Goal: Share content: Share content

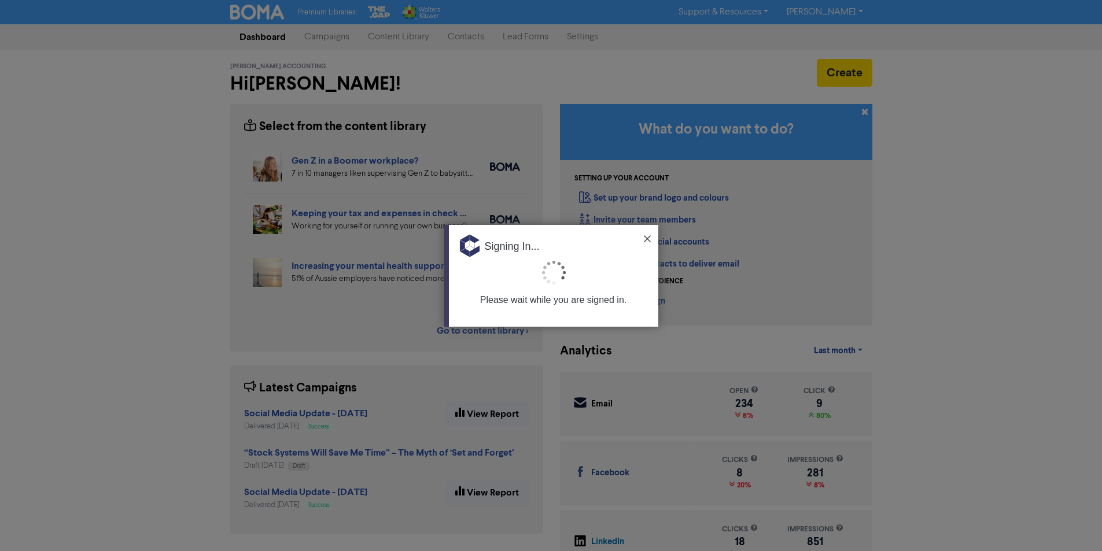
click at [644, 235] on img at bounding box center [647, 238] width 7 height 7
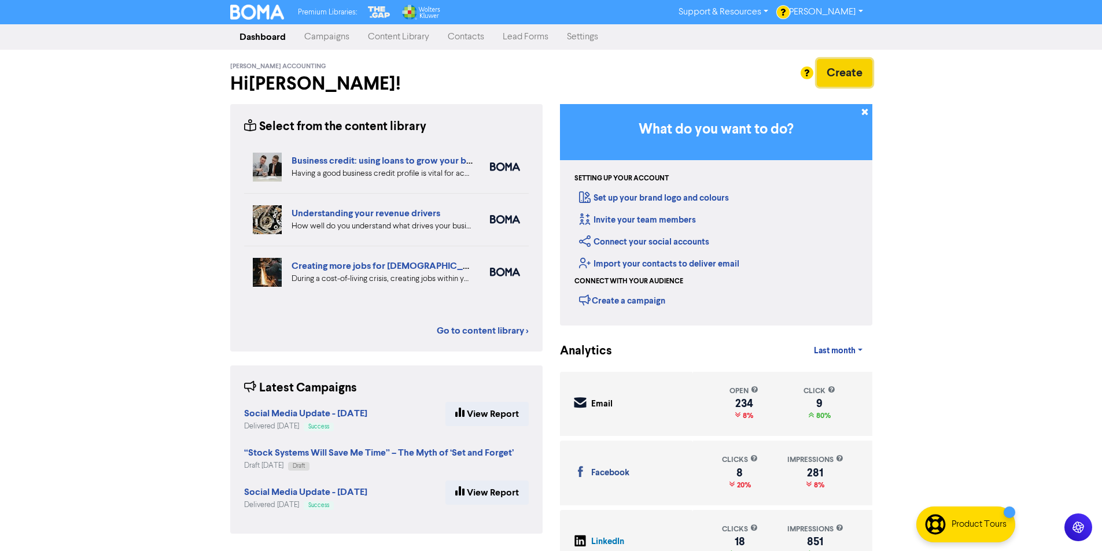
click at [835, 69] on button "Create" at bounding box center [845, 73] width 56 height 28
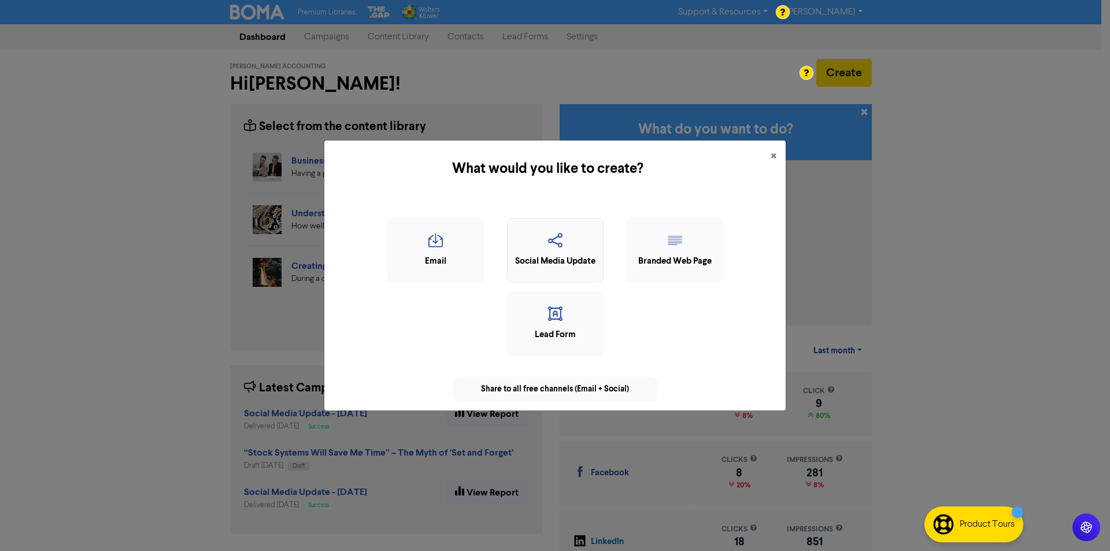
click at [541, 247] on icon "button" at bounding box center [556, 244] width 84 height 22
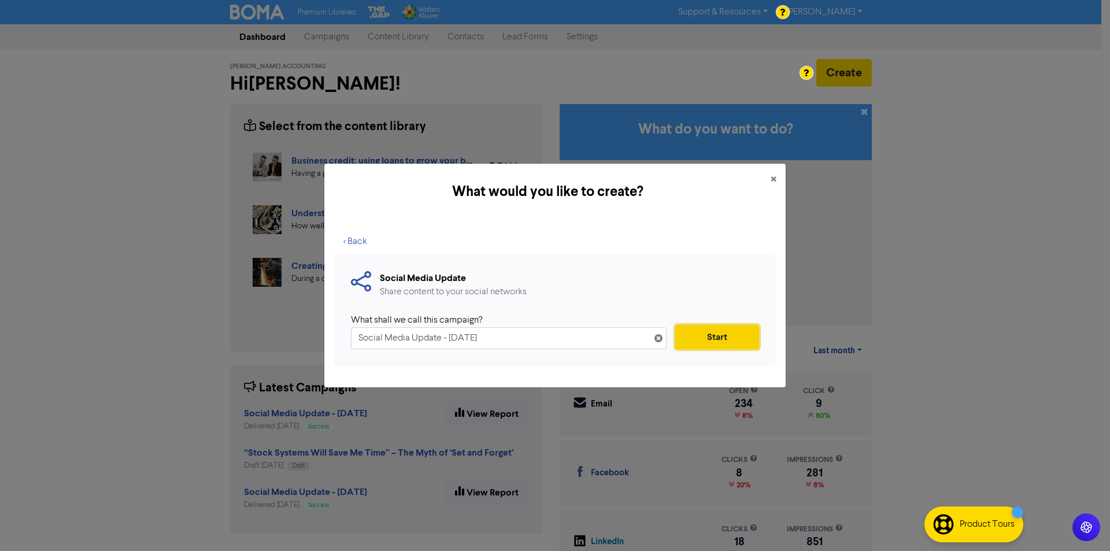
click at [696, 327] on button "Start" at bounding box center [718, 337] width 84 height 24
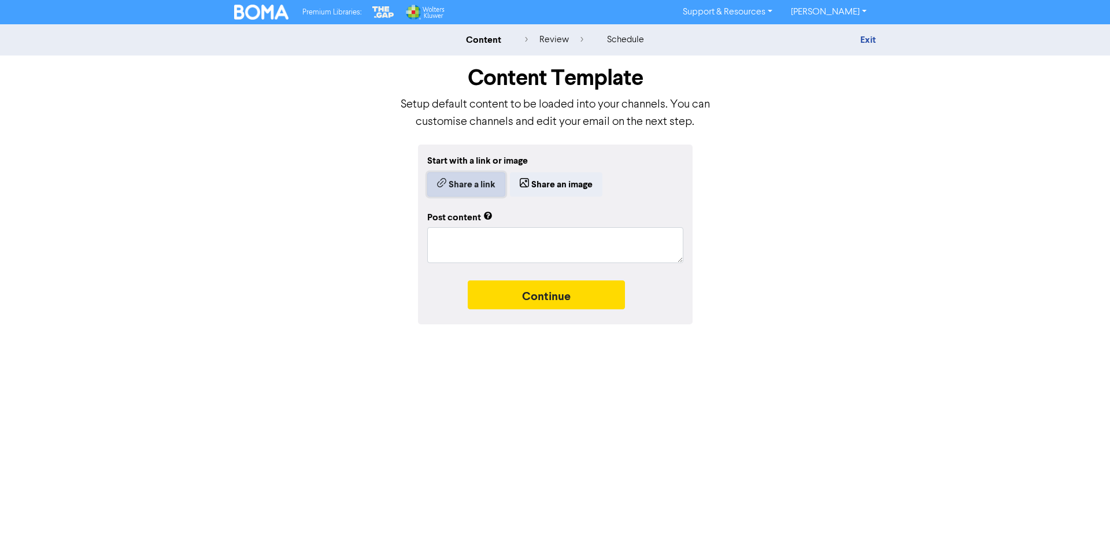
click at [474, 186] on button "Share a link" at bounding box center [466, 184] width 78 height 24
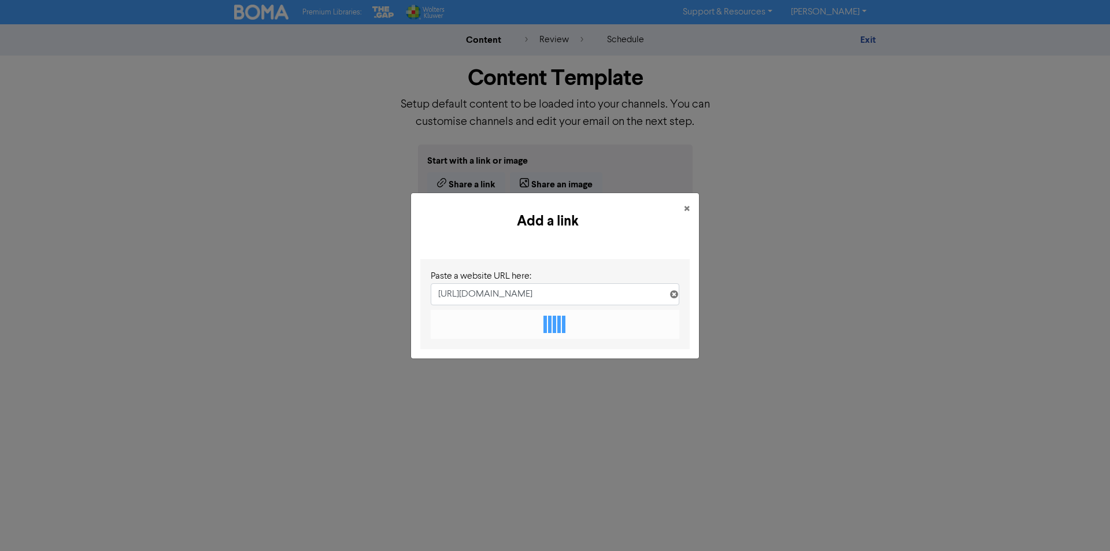
scroll to position [0, 213]
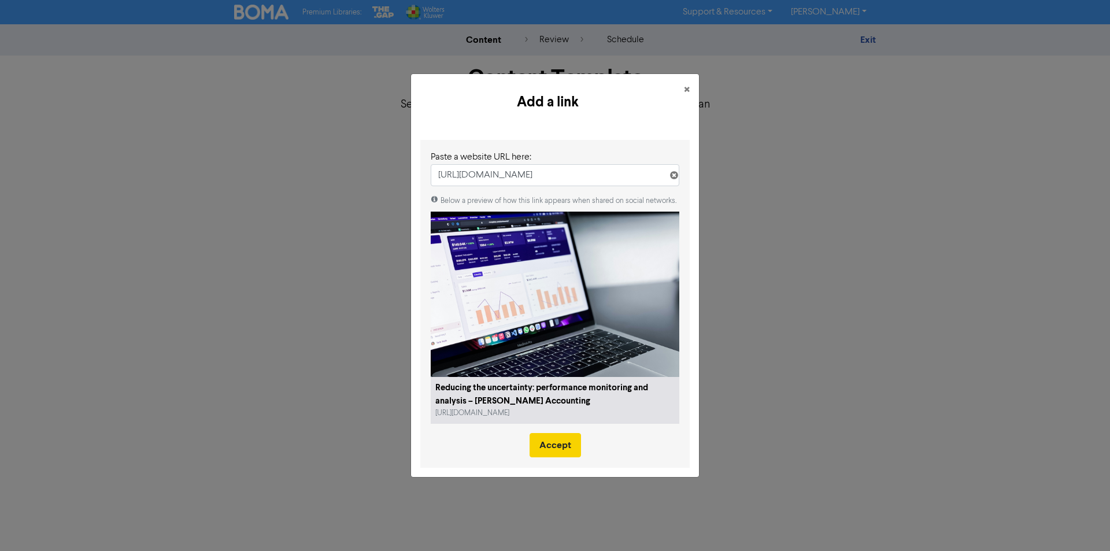
type input "[URL][DOMAIN_NAME]"
click at [572, 359] on div "Below a preview of how this link appears when shared on social networks. Reduci…" at bounding box center [555, 325] width 249 height 261
click at [555, 444] on button "Accept" at bounding box center [555, 445] width 51 height 24
type textarea "x"
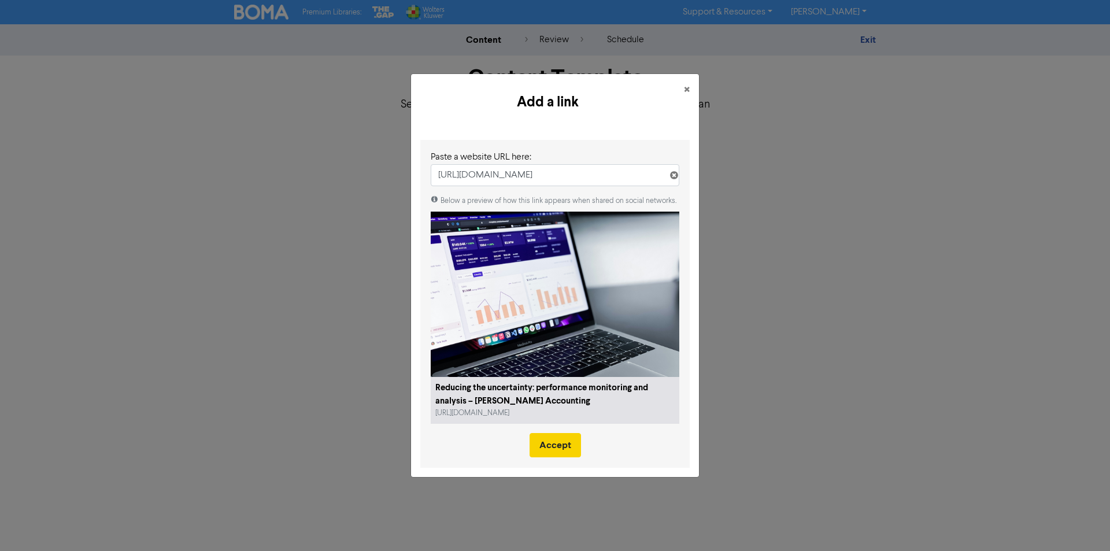
type textarea "This creates a real challenge for your small business, making it difficult to p…"
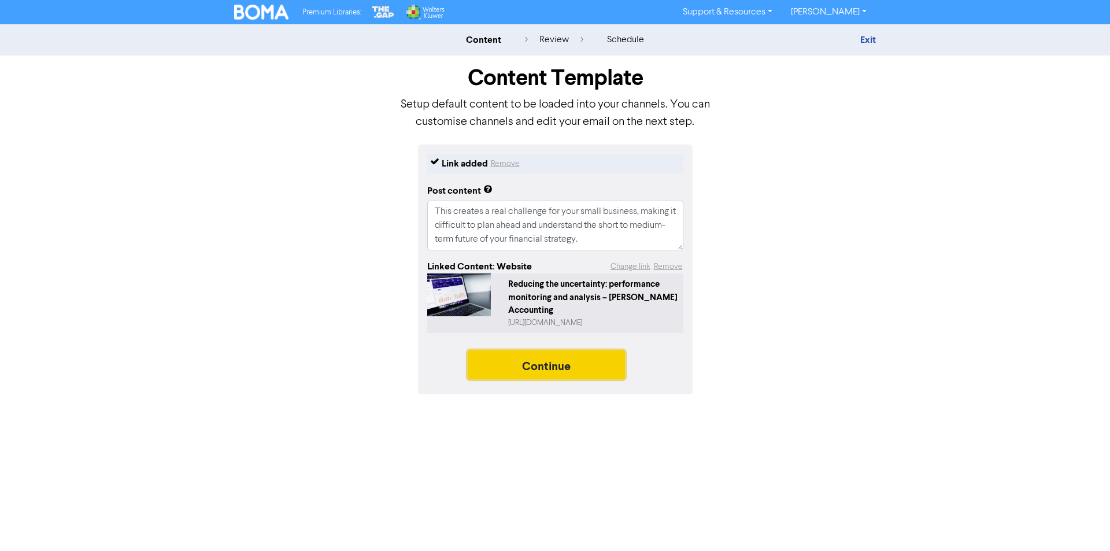
click at [530, 359] on button "Continue" at bounding box center [546, 364] width 157 height 29
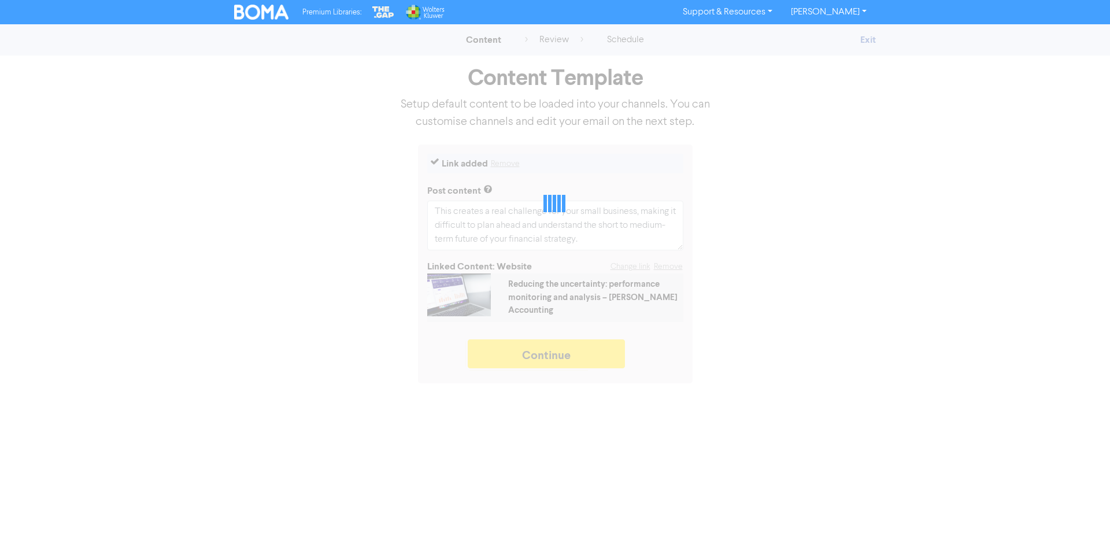
type textarea "x"
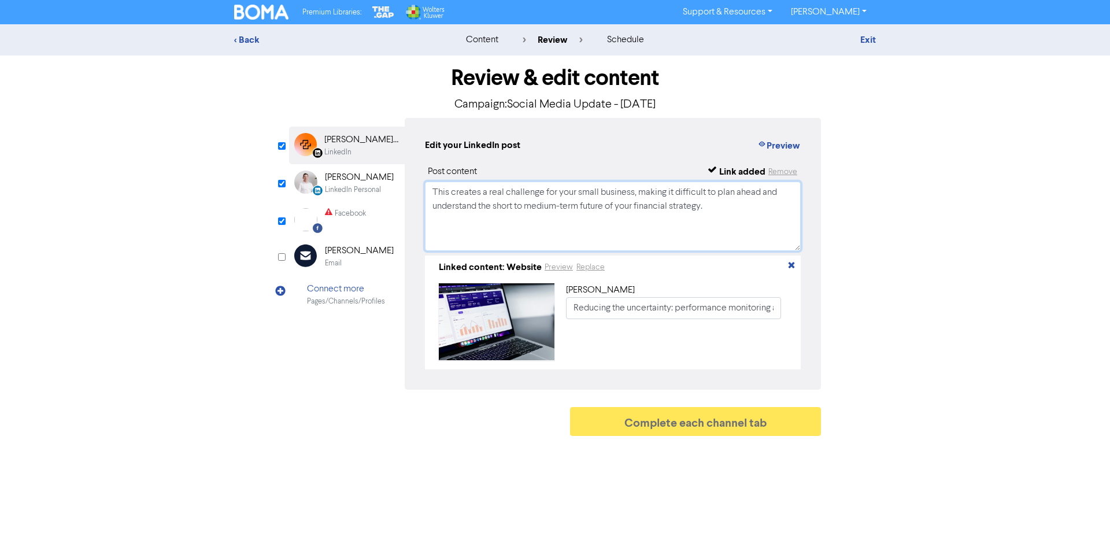
drag, startPoint x: 733, startPoint y: 231, endPoint x: 326, endPoint y: 158, distance: 414.1
click at [326, 158] on div "LinkedIn Page Created with Sketch. [PERSON_NAME] Accounting LinkedIn LinkedIn P…" at bounding box center [555, 254] width 532 height 272
paste textarea "Running a business in uncertain times? The right data can be your advantage. He…"
type textarea "Running a business in uncertain times? The right data can be your advantage. He…"
click at [335, 212] on div "Facebook" at bounding box center [350, 213] width 31 height 11
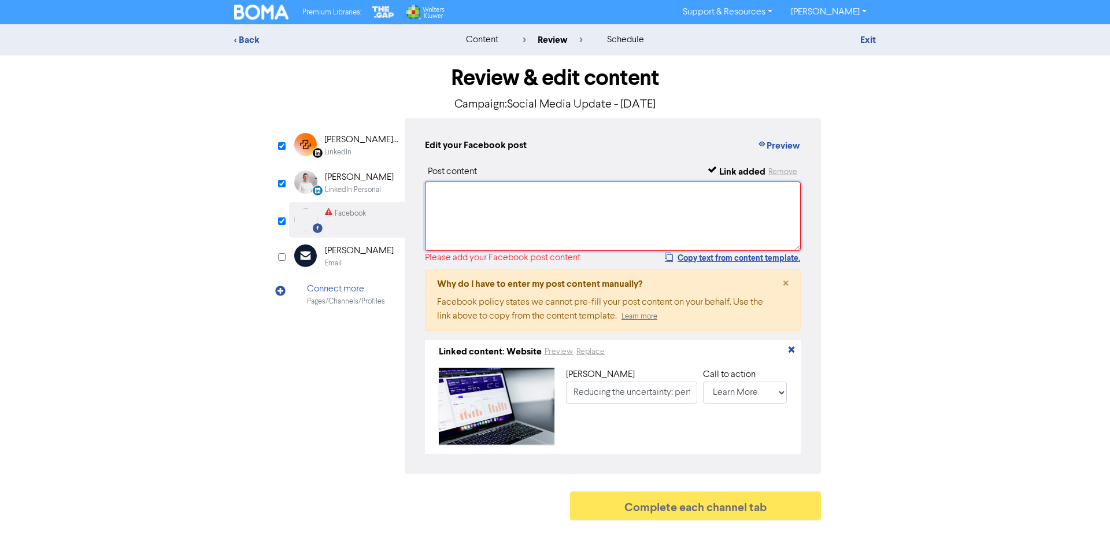
click at [558, 218] on textarea at bounding box center [613, 216] width 376 height 69
paste textarea "Running a business in uncertain times? The right data can be your advantage. He…"
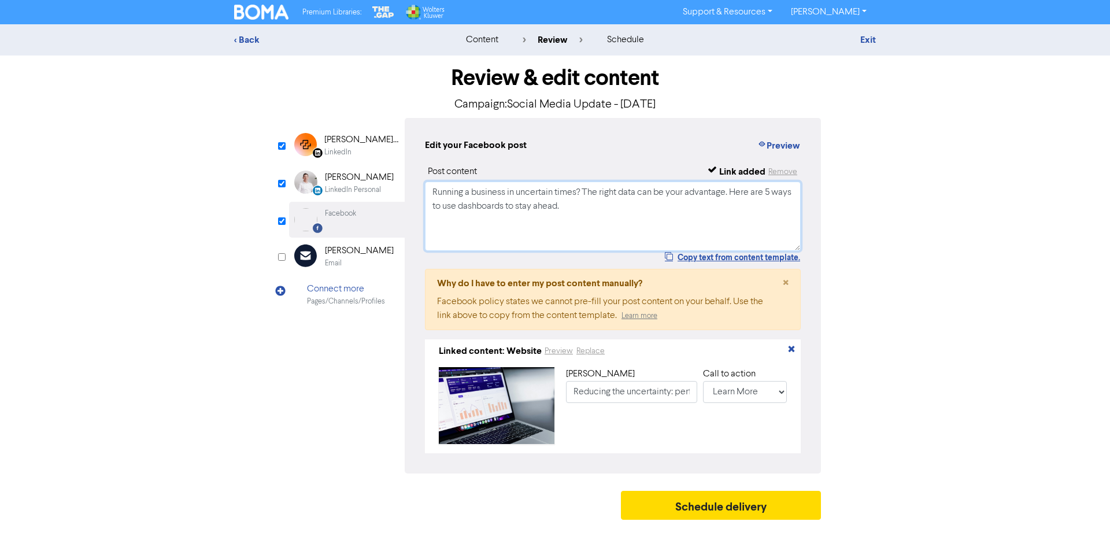
type textarea "Running a business in uncertain times? The right data can be your advantage. He…"
click at [343, 197] on div "LinkedIn Personal Created with Sketch. [PERSON_NAME] LinkedIn Personal" at bounding box center [347, 183] width 116 height 38
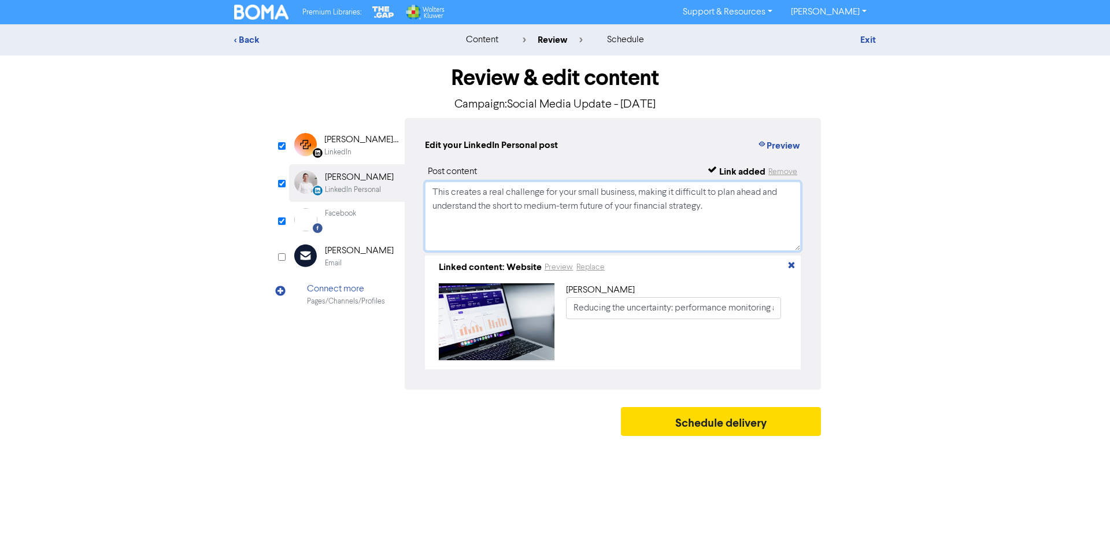
drag, startPoint x: 751, startPoint y: 226, endPoint x: 227, endPoint y: 168, distance: 527.2
click at [227, 168] on div "Review & edit content Campaign: Social Media Update - [DATE] LinkedIn Page Crea…" at bounding box center [555, 249] width 659 height 386
paste textarea "Uncertainty is inevitable. Being unprepared isn’t. See how performance monitori…"
type textarea "Uncertainty is inevitable. Being unprepared isn’t. See how performance monitori…"
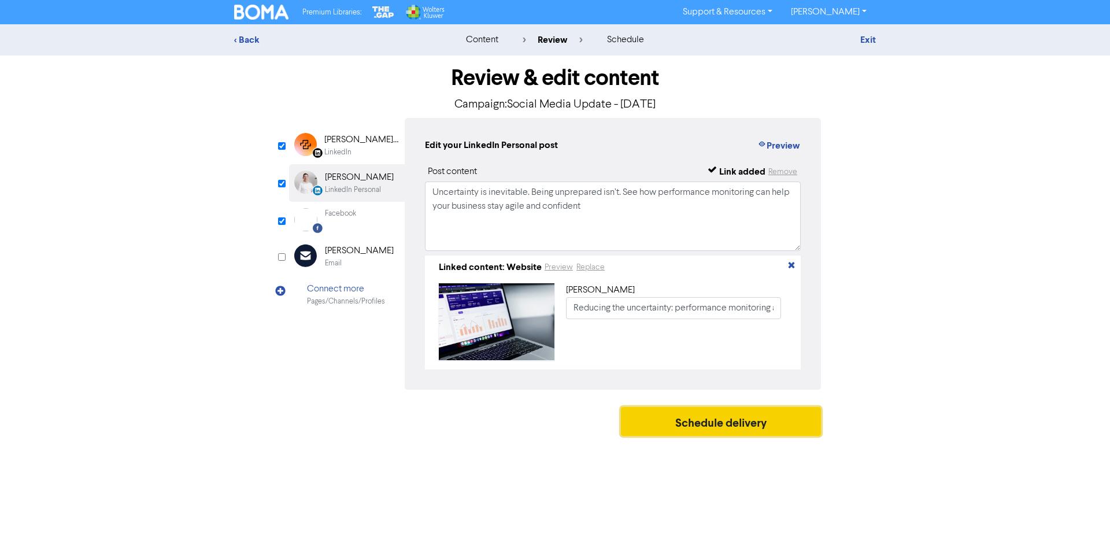
click at [689, 428] on button "Schedule delivery" at bounding box center [721, 421] width 200 height 29
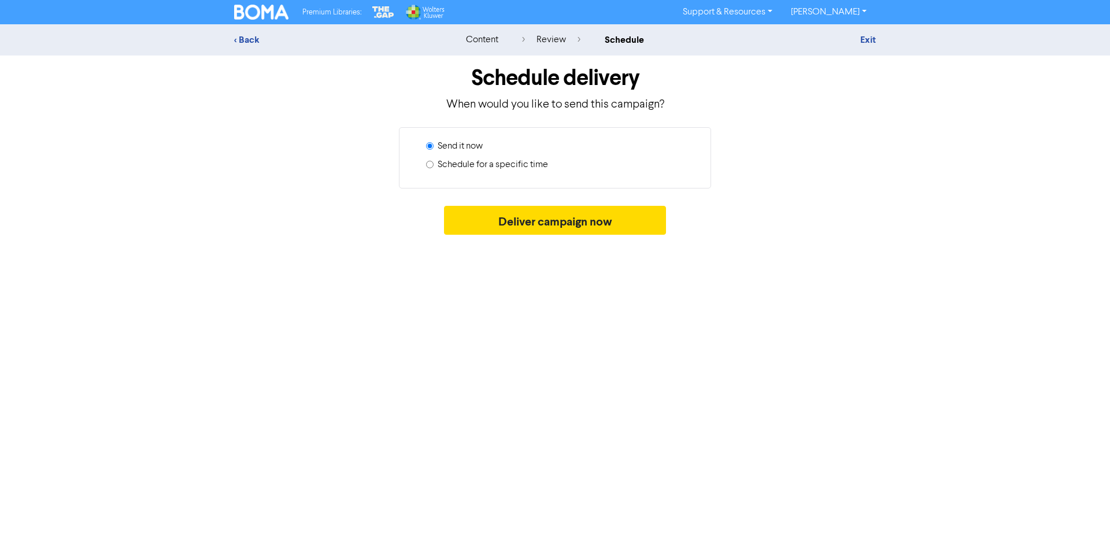
click at [531, 161] on label "Schedule for a specific time" at bounding box center [493, 165] width 110 height 14
click at [434, 161] on input "Schedule for a specific time" at bounding box center [430, 165] width 8 height 8
radio input "true"
radio input "false"
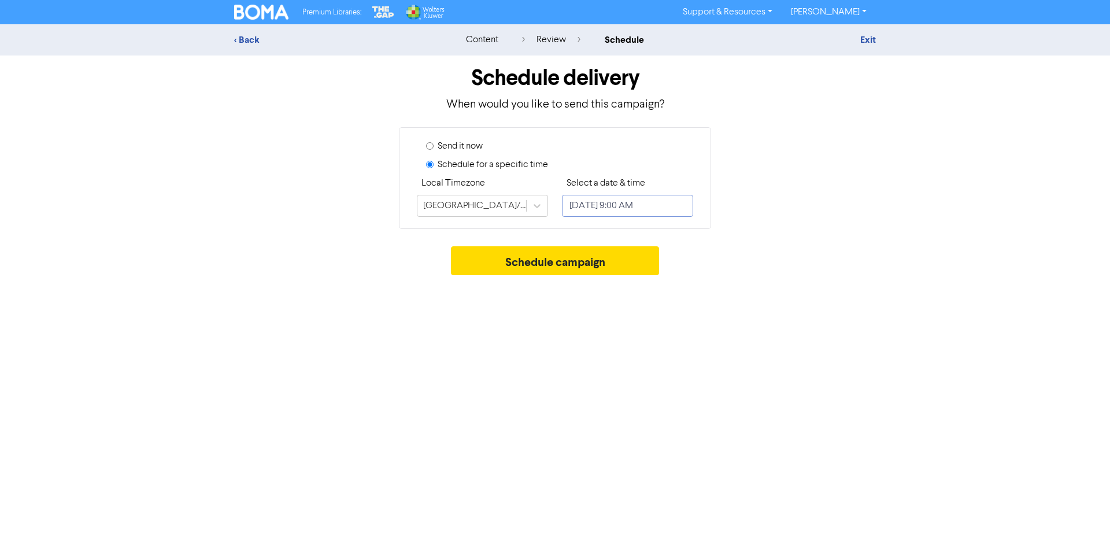
click at [601, 201] on input "[DATE] 9:00 AM" at bounding box center [627, 206] width 131 height 22
select select "7"
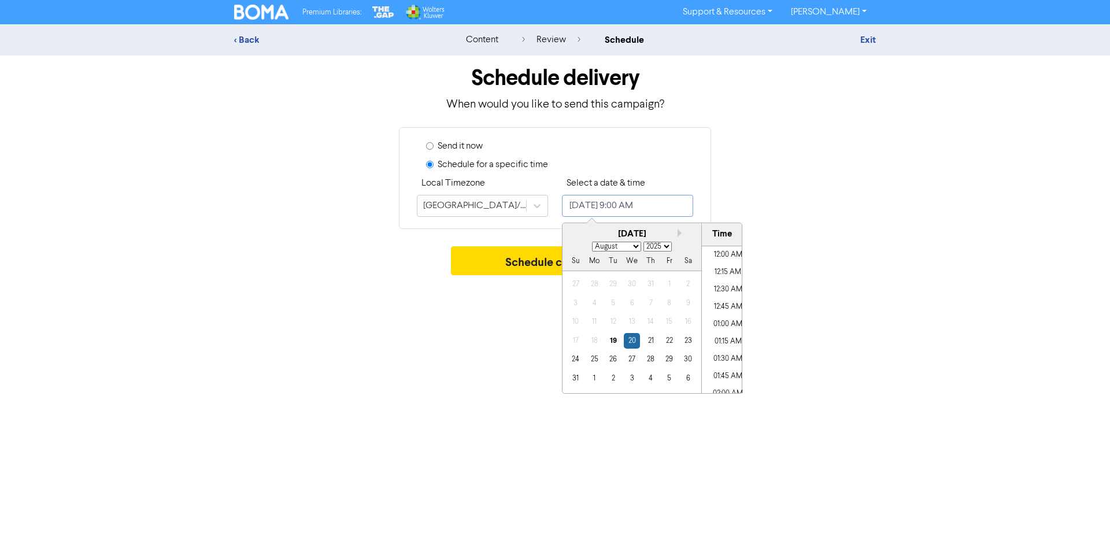
scroll to position [560, 0]
click at [617, 341] on div "19" at bounding box center [614, 341] width 16 height 16
click at [726, 341] on li "11:00 AM" at bounding box center [728, 342] width 52 height 17
type input "[DATE] 11:00 AM"
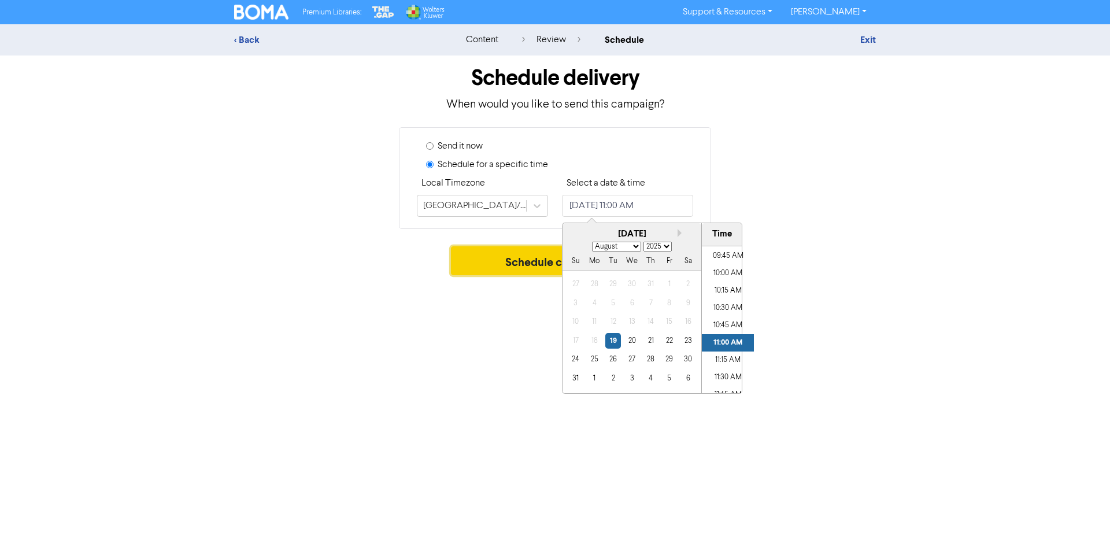
click at [503, 259] on button "Schedule campaign" at bounding box center [555, 260] width 209 height 29
